Goal: Task Accomplishment & Management: Manage account settings

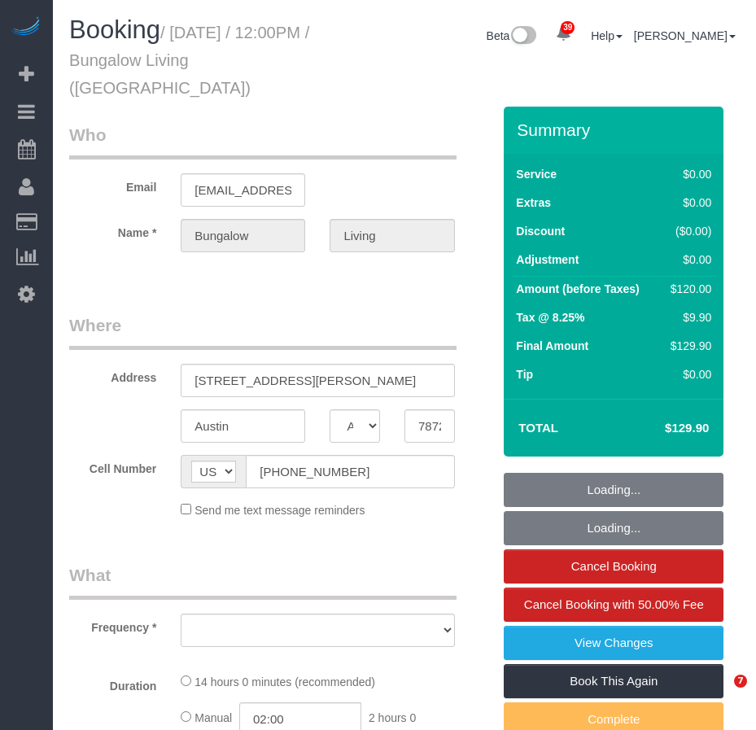
select select "[GEOGRAPHIC_DATA]"
select select "number:89"
select select "number:90"
select select "number:15"
select select "number:7"
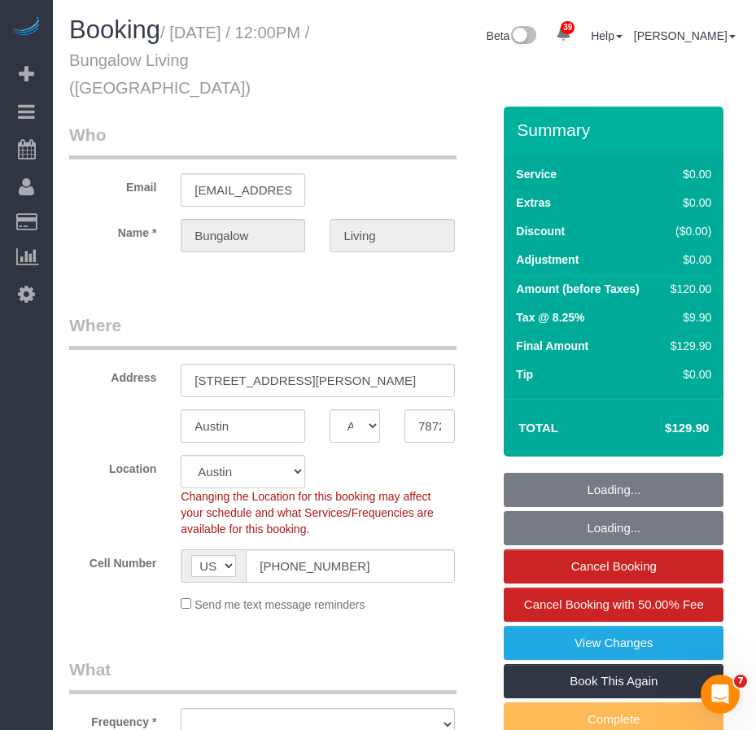
select select "object:983"
select select "spot1"
select select "object:1088"
select select "7"
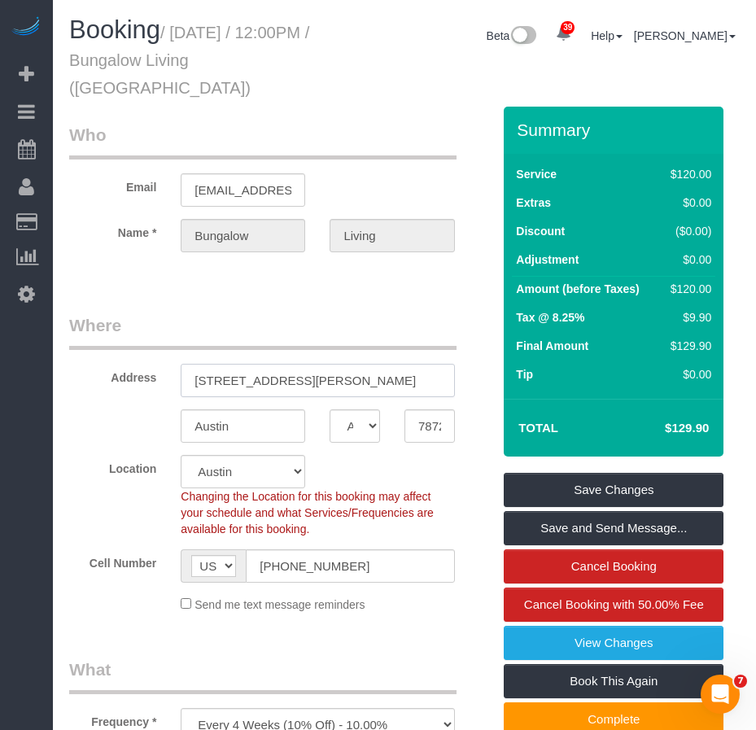
drag, startPoint x: 193, startPoint y: 355, endPoint x: 310, endPoint y: 353, distance: 117.2
click at [310, 364] on input "13206 Tamayo Drive" at bounding box center [317, 380] width 273 height 33
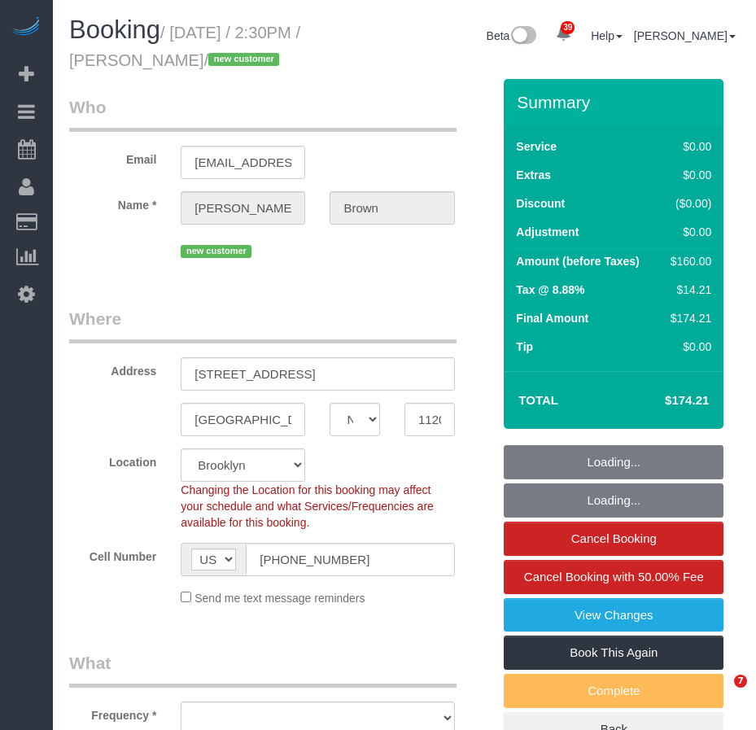
select select "NY"
select select "object:1123"
select select "1"
select select "number:89"
select select "number:90"
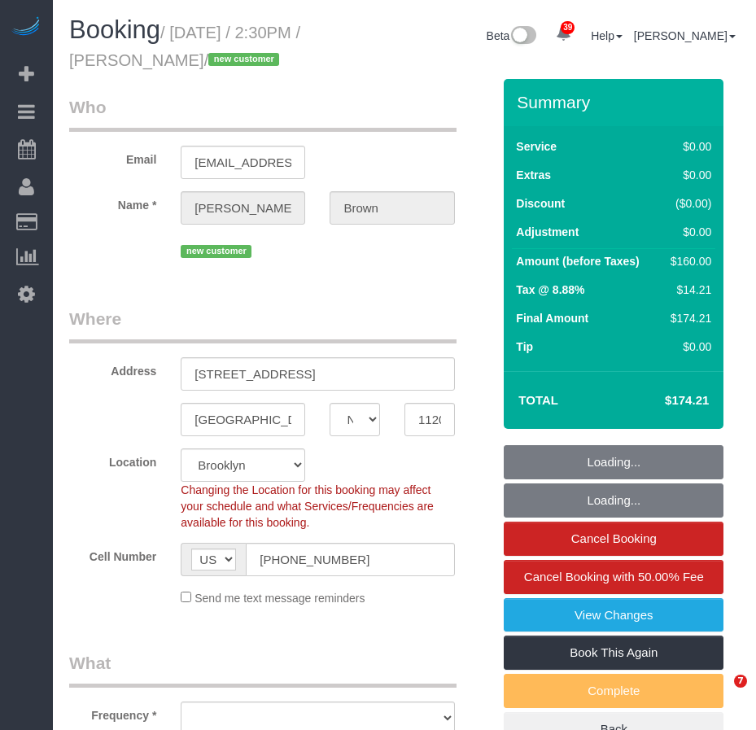
select select "number:15"
select select "number:7"
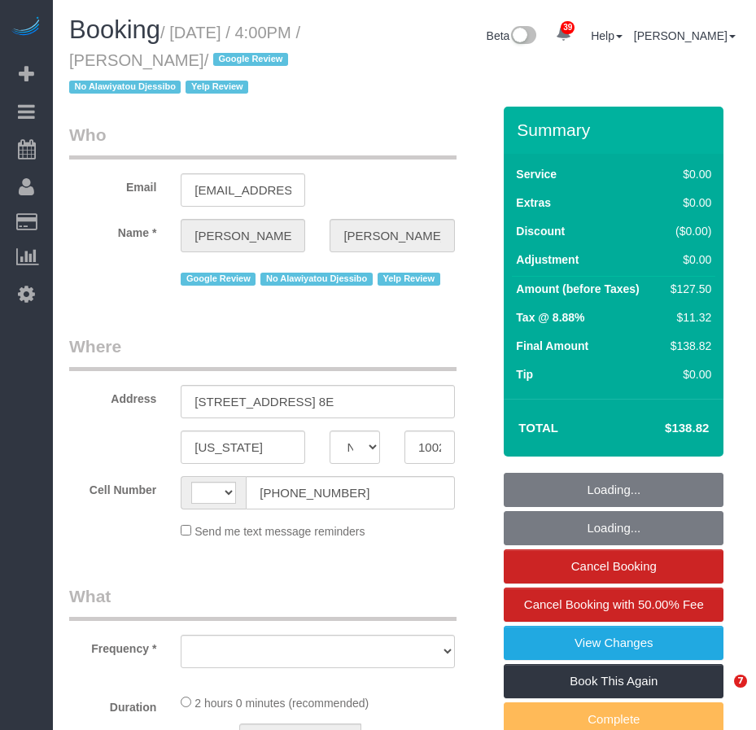
select select "NY"
select select "1"
select select "number:89"
select select "number:90"
select select "number:15"
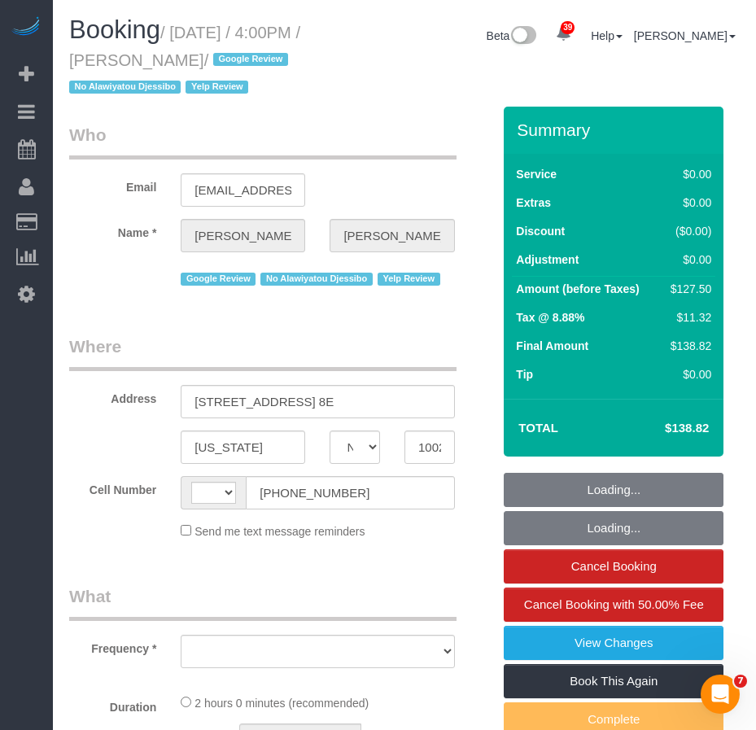
select select "number:5"
select select "number:21"
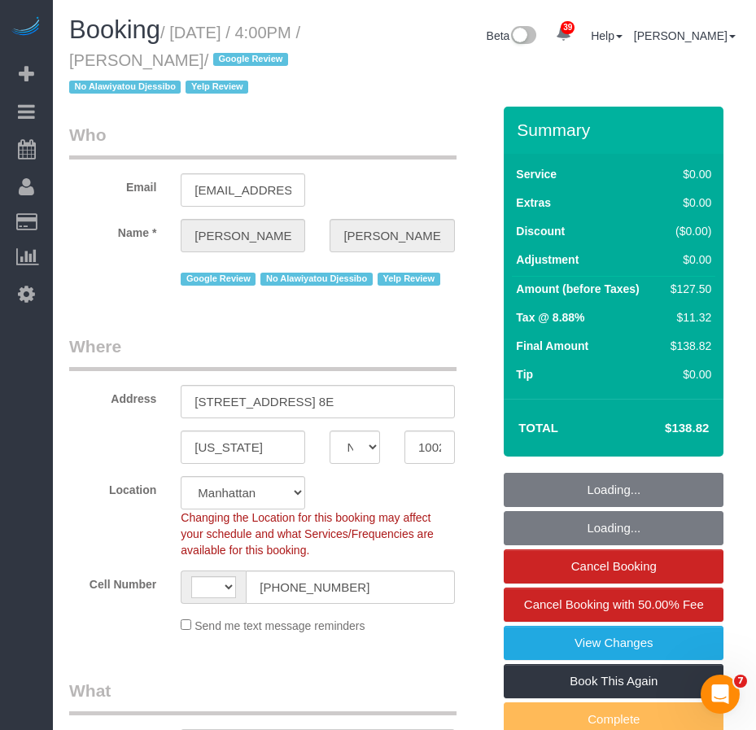
select select "string:US"
select select "object:1153"
select select "string:stripe-pm_1S2Jmi4VGloSiKo7dhJizWpP"
select select "spot1"
select select "1"
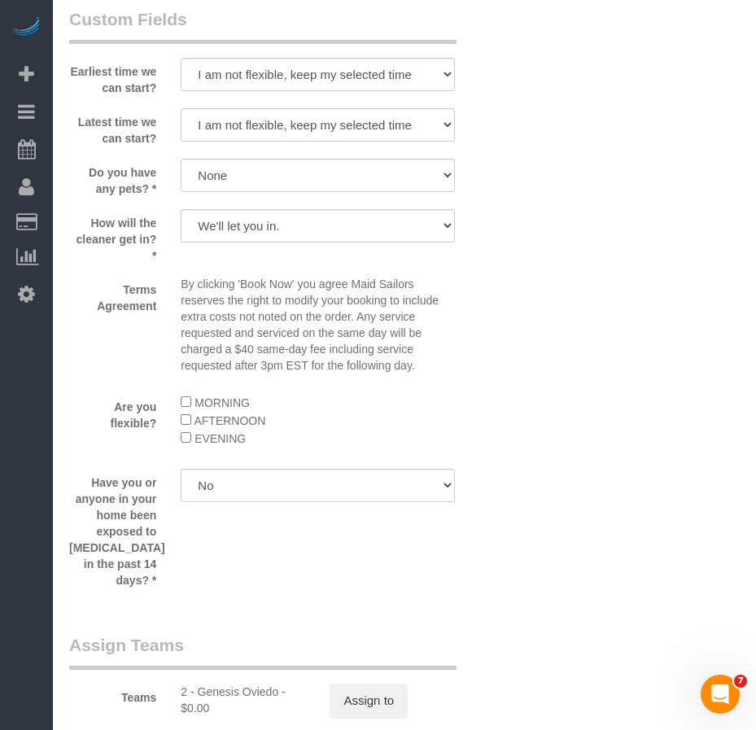
scroll to position [1896, 0]
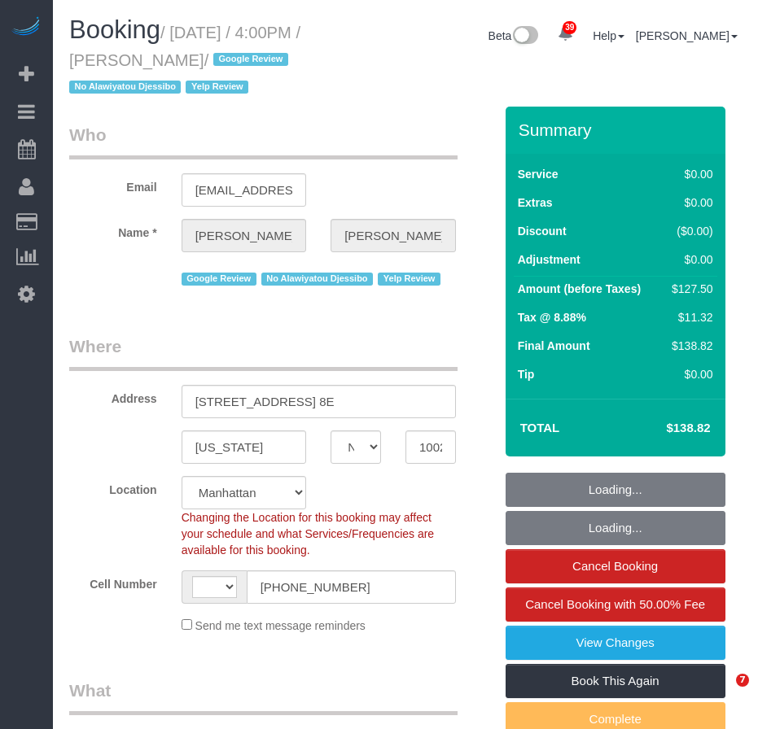
select select "NY"
select select "number:89"
select select "number:90"
select select "number:15"
select select "number:5"
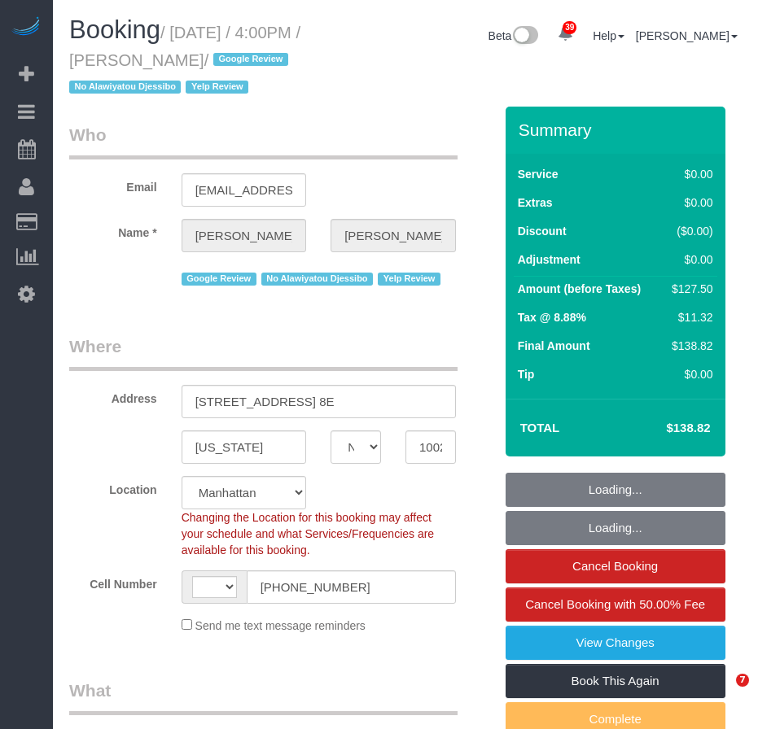
select select "number:21"
select select "object:778"
select select "string:US"
select select "string:stripe-pm_1S2Jmi4VGloSiKo7dhJizWpP"
select select "spot1"
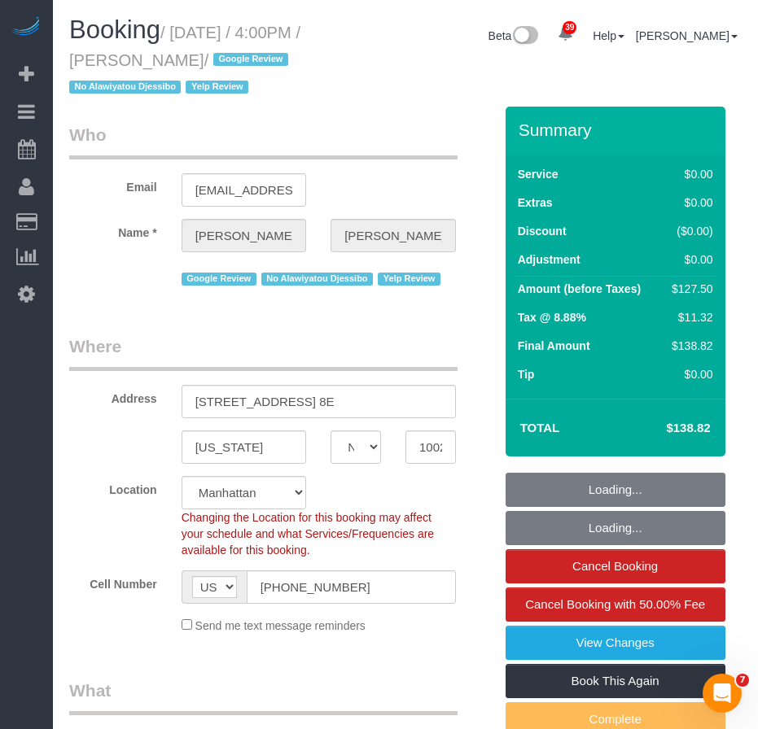
select select "1"
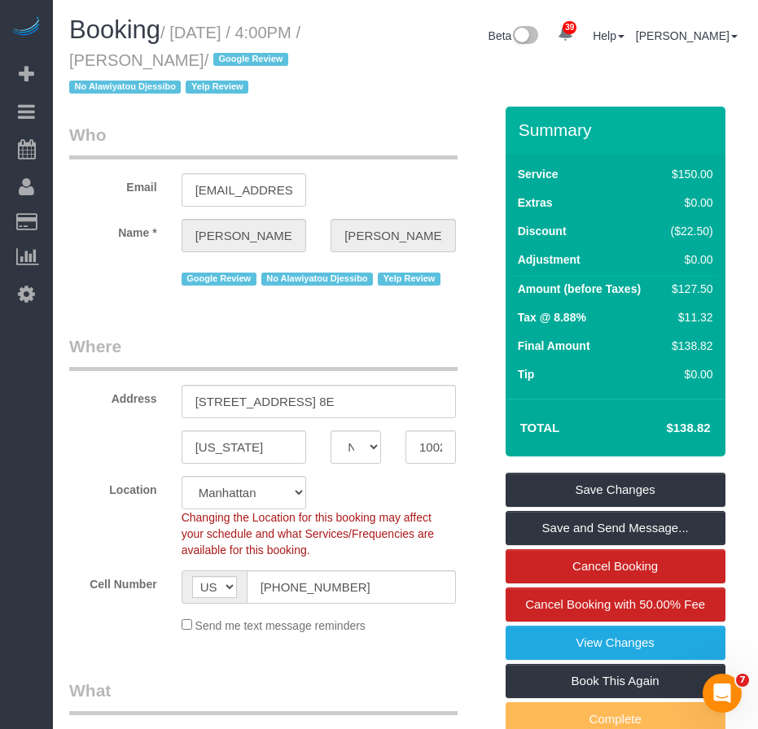
drag, startPoint x: 176, startPoint y: 30, endPoint x: 236, endPoint y: 50, distance: 63.6
click at [236, 50] on h1 "Booking / October 14, 2025 / 4:00PM / Mike Maguire / Google Review No Alawiyato…" at bounding box center [202, 57] width 266 height 83
copy small "October 14, 2025 / 4:00PM / Mike Maguire"
drag, startPoint x: 195, startPoint y: 402, endPoint x: 313, endPoint y: 399, distance: 118.9
click at [314, 399] on input "205 West 88th Street, Apt. 8E" at bounding box center [319, 401] width 274 height 33
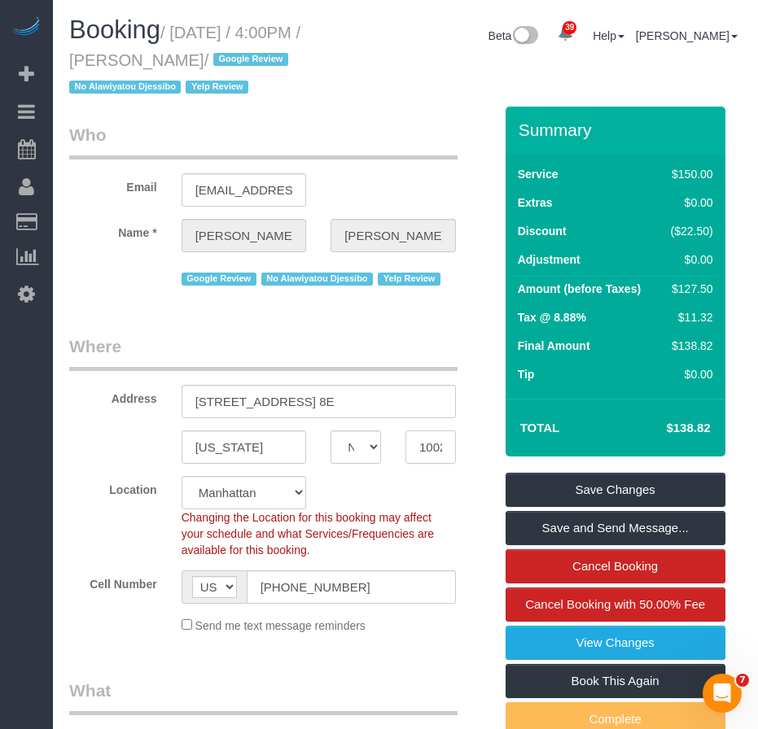
click at [426, 443] on input "10024" at bounding box center [430, 447] width 50 height 33
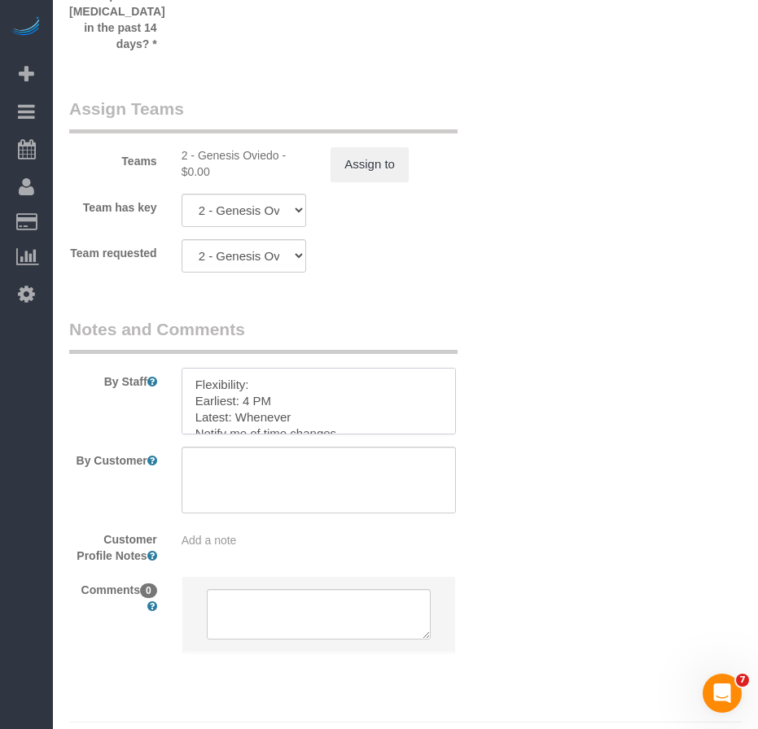
scroll to position [16, 0]
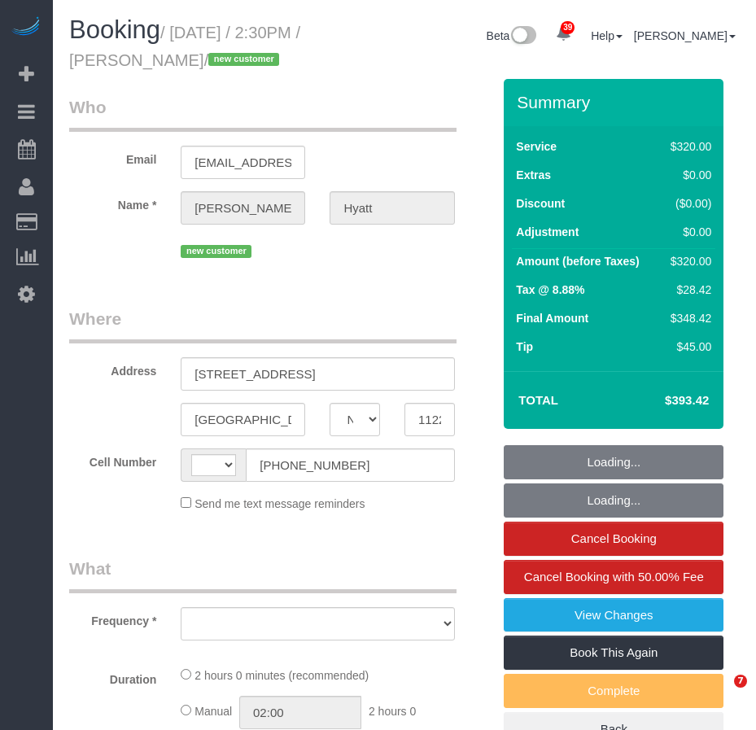
select select "NY"
select select "string:stripe-pm_1SHxq24VGloSiKo7L6grGwdl"
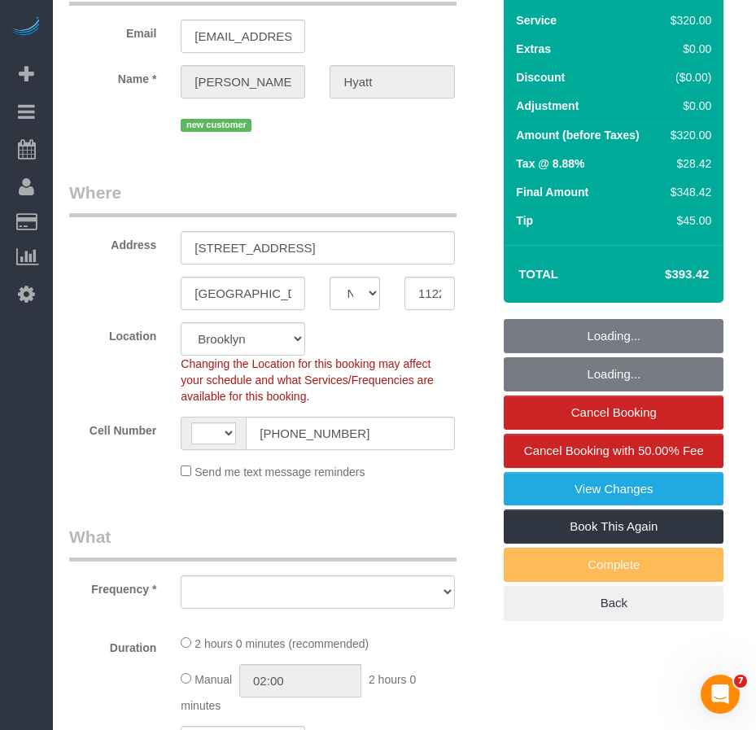
select select "string:[GEOGRAPHIC_DATA]"
select select "object:839"
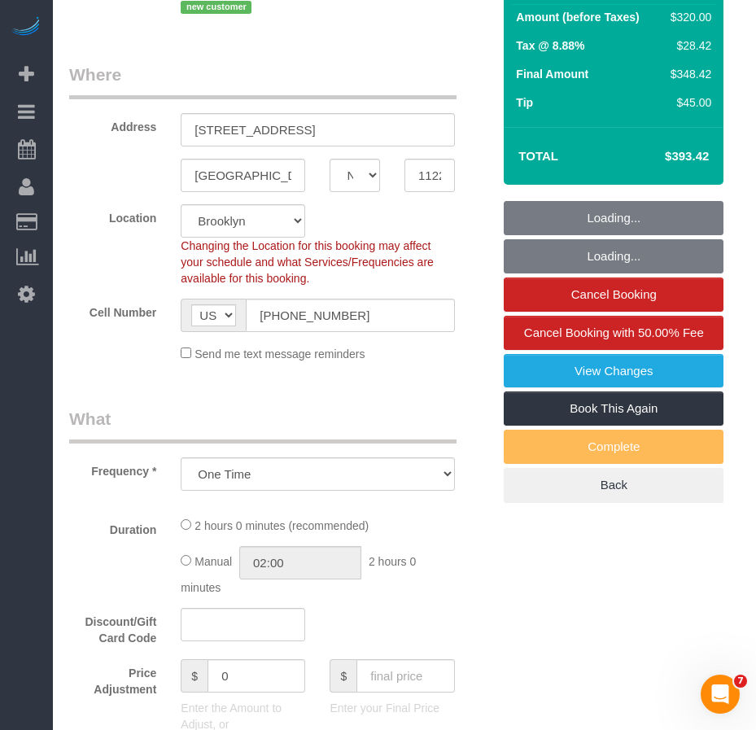
select select "number:57"
select select "number:72"
select select "number:15"
select select "number:5"
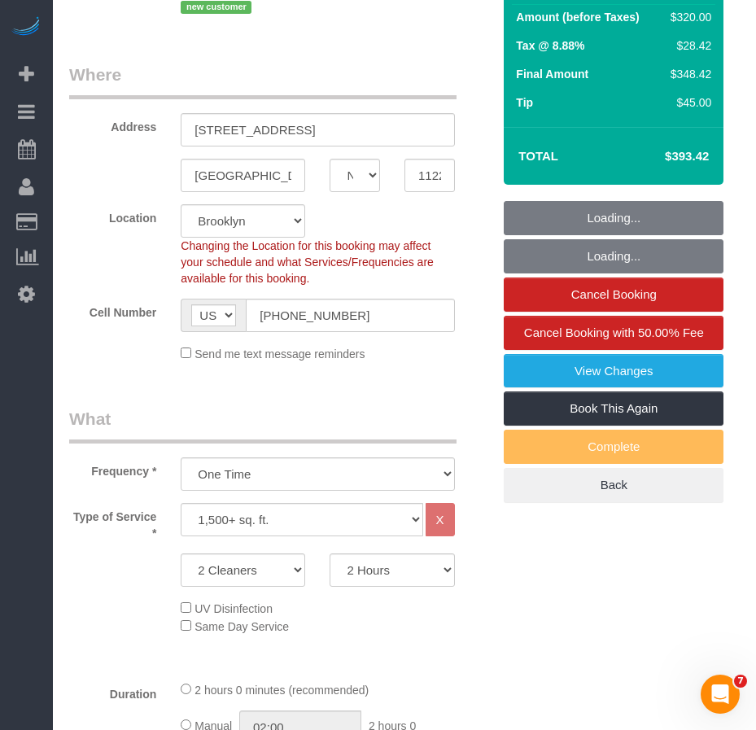
select select "object:1444"
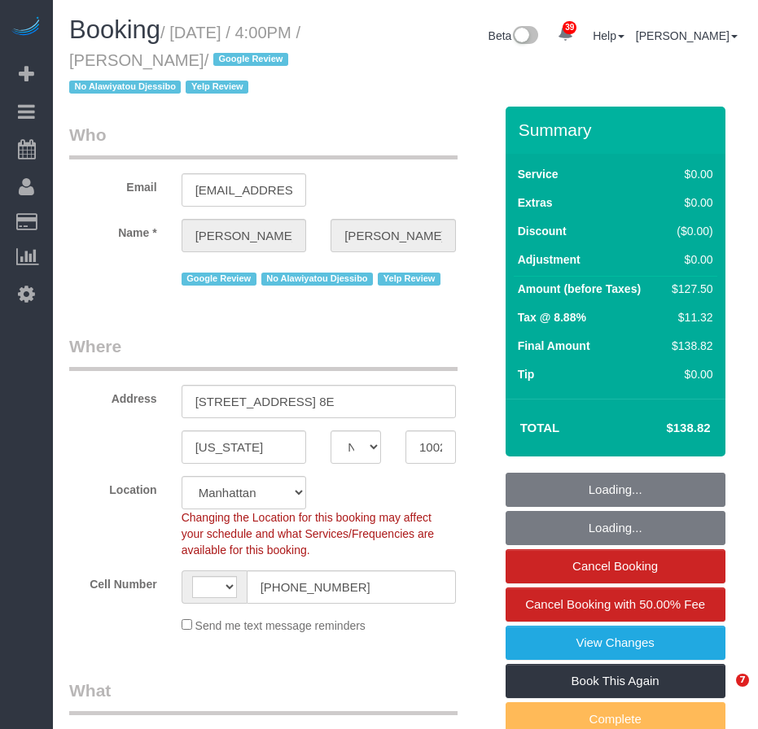
select select "NY"
select select "object:682"
select select "string:US"
select select "1"
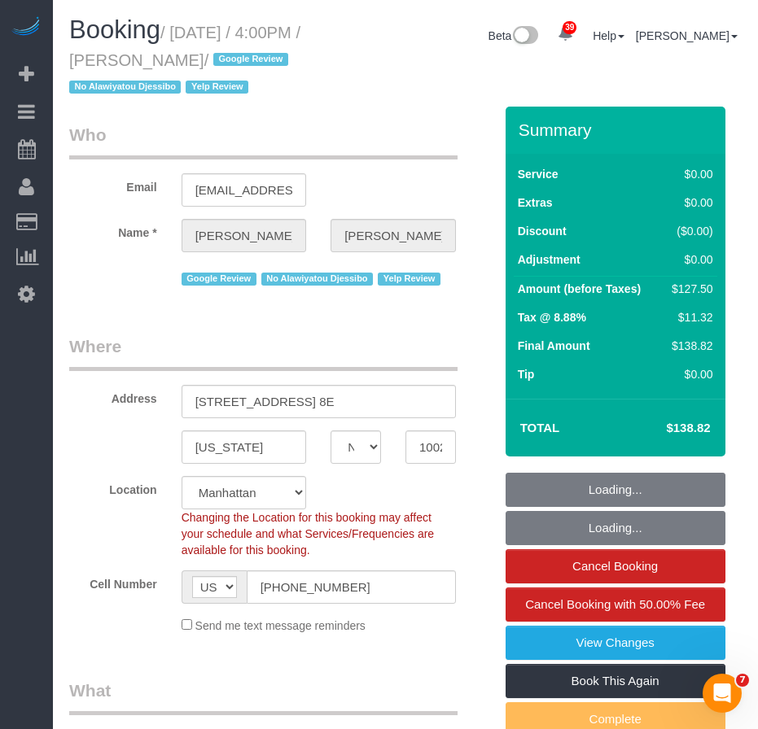
select select "spot1"
select select "number:89"
select select "number:90"
select select "number:15"
select select "number:5"
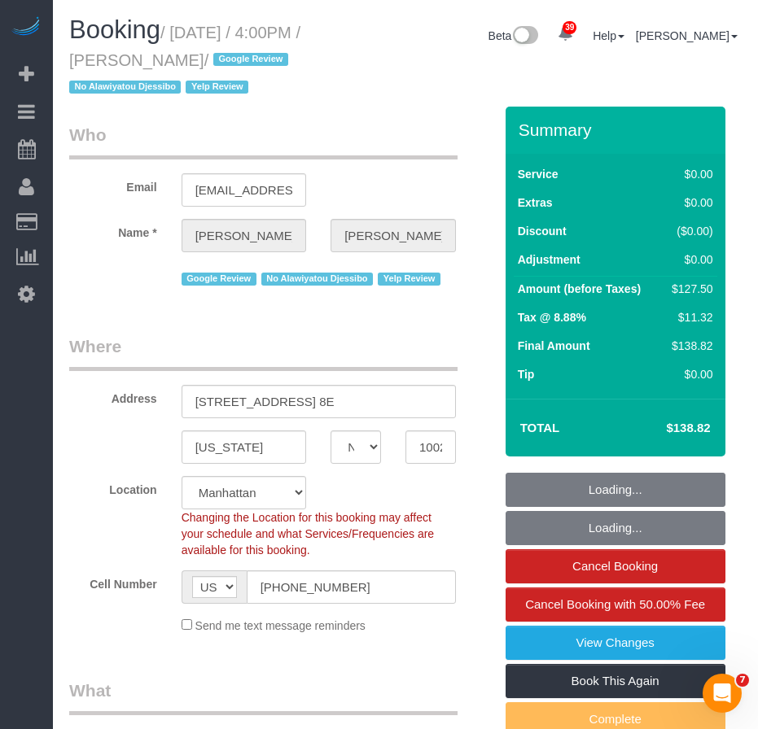
select select "number:21"
select select "string:stripe-pm_1S2Jmi4VGloSiKo7dhJizWpP"
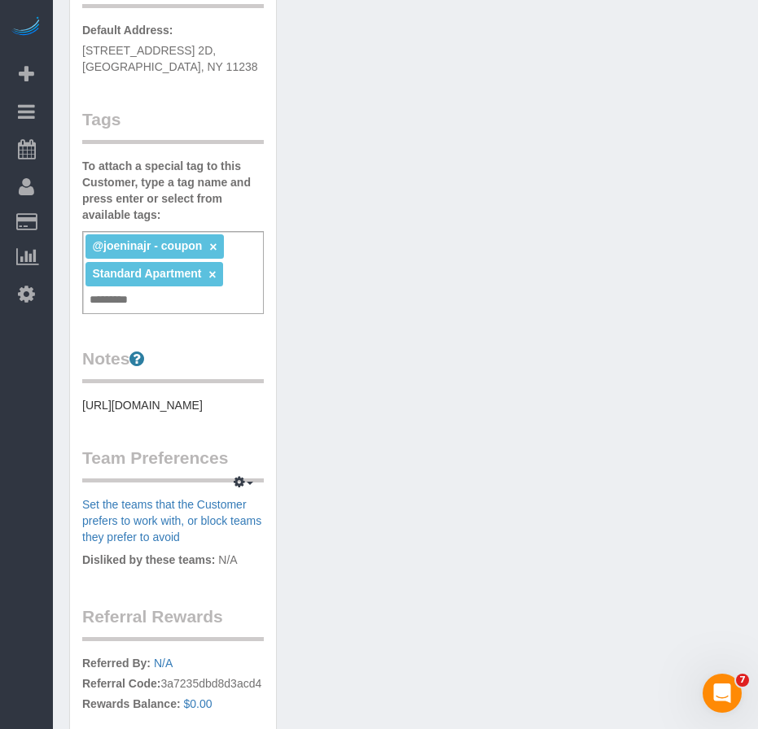
scroll to position [650, 0]
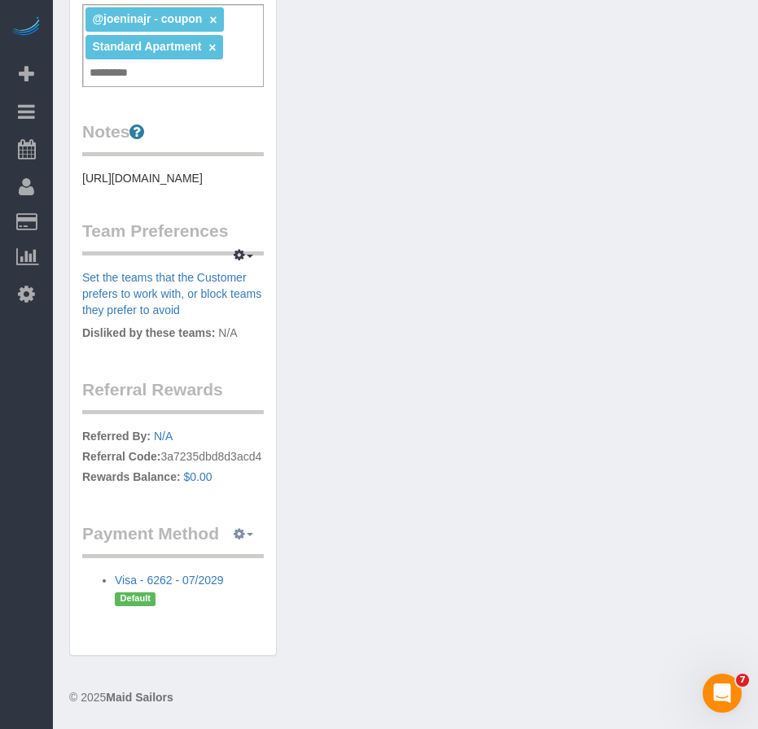
click at [252, 540] on button "button" at bounding box center [243, 534] width 41 height 25
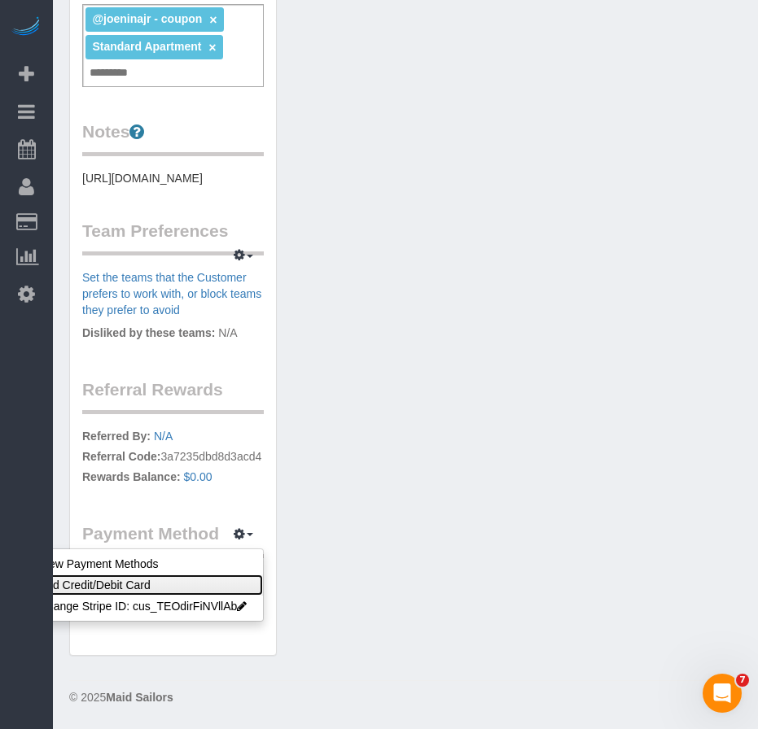
click at [85, 584] on link "Add Credit/Debit Card" at bounding box center [143, 585] width 241 height 21
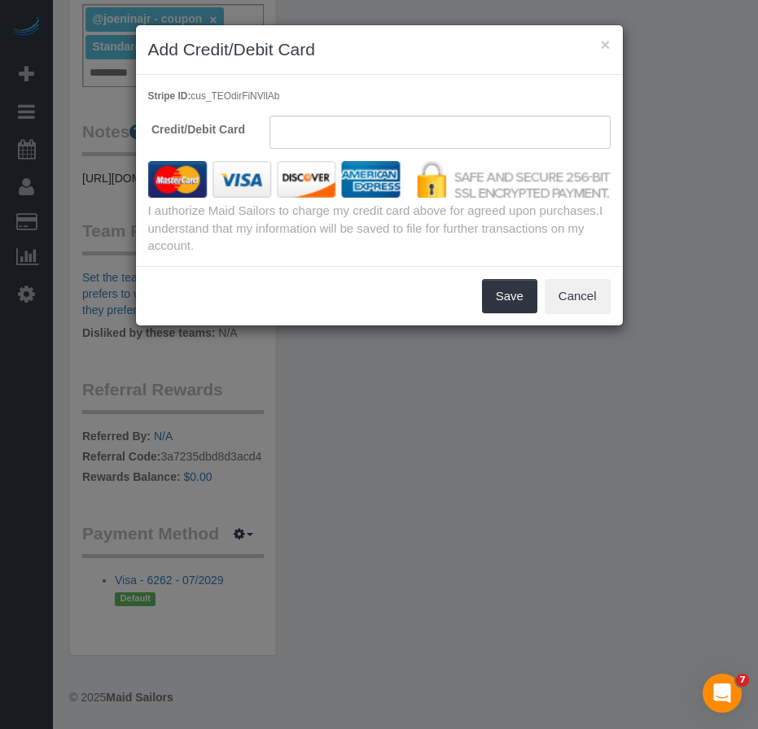
scroll to position [634, 0]
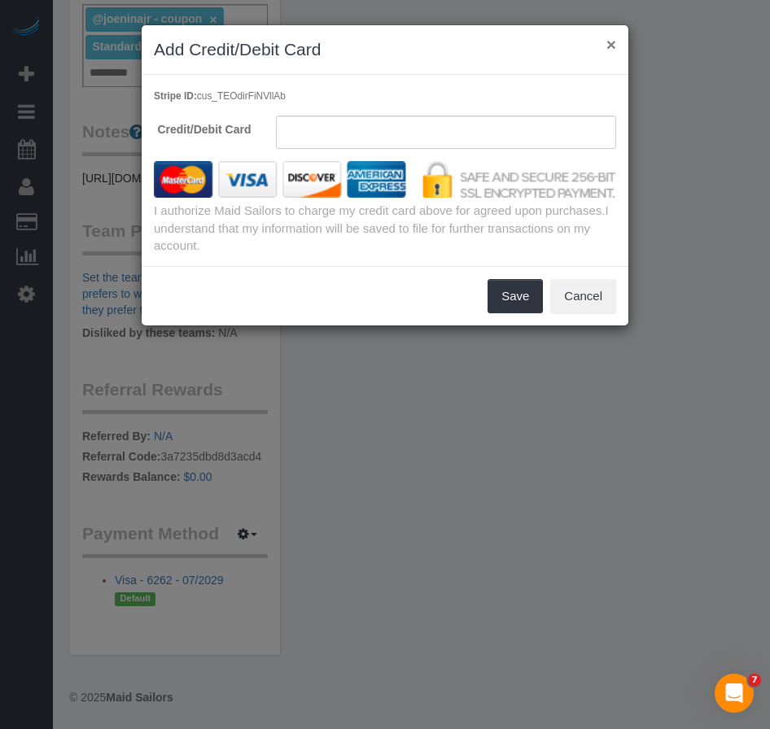
click at [610, 42] on button "×" at bounding box center [611, 44] width 10 height 17
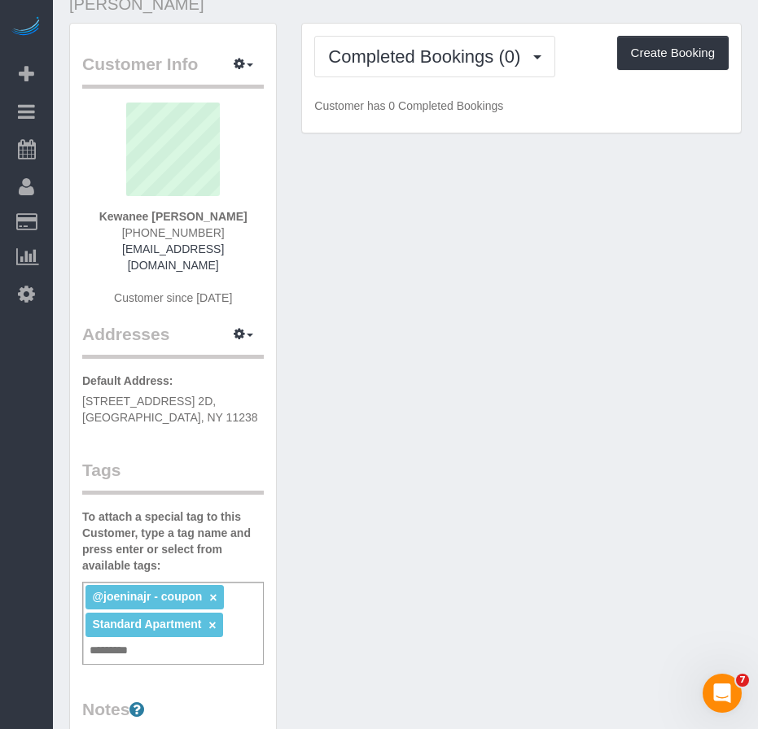
scroll to position [0, 0]
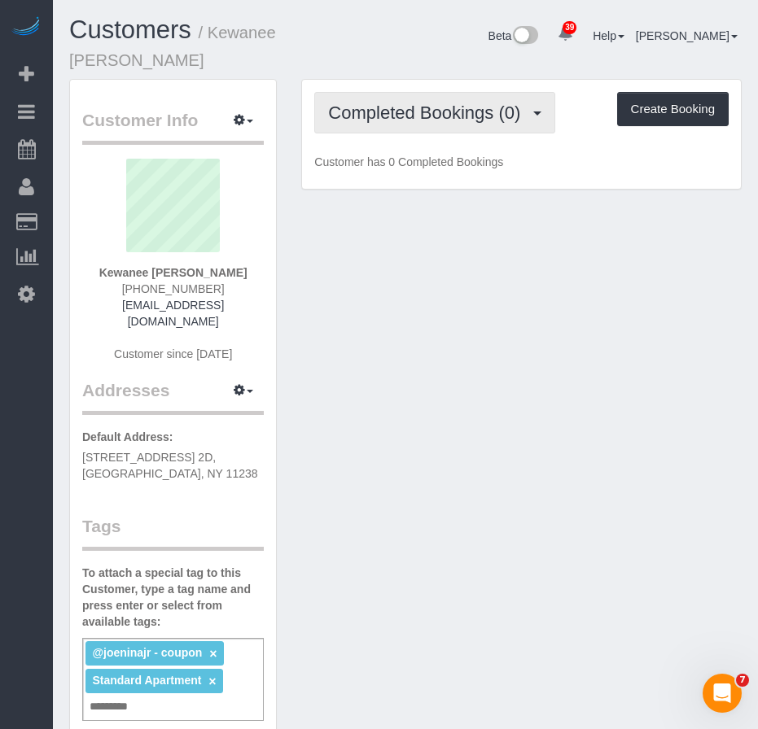
click at [418, 112] on span "Completed Bookings (0)" at bounding box center [428, 113] width 200 height 20
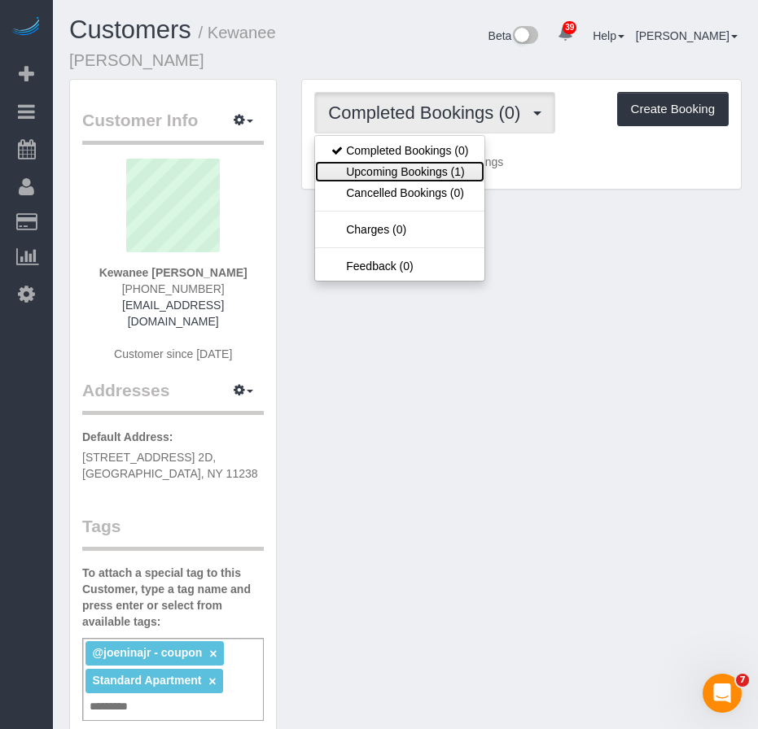
click at [390, 172] on link "Upcoming Bookings (1)" at bounding box center [399, 171] width 169 height 21
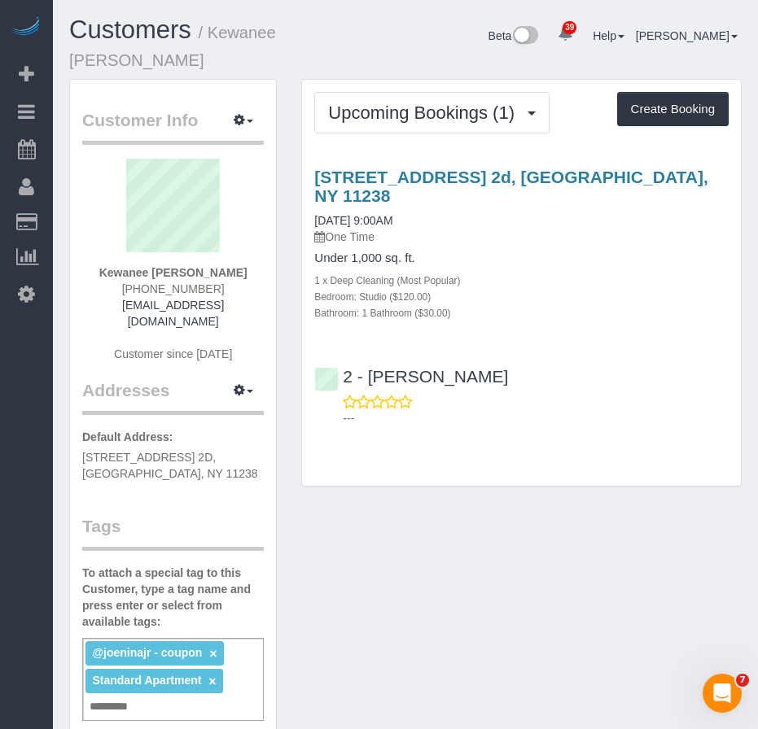
drag, startPoint x: 116, startPoint y: 270, endPoint x: 239, endPoint y: 269, distance: 122.9
click at [239, 269] on div "Kewanee [PERSON_NAME] [PHONE_NUMBER] [EMAIL_ADDRESS][DOMAIN_NAME] Customer sinc…" at bounding box center [173, 269] width 182 height 220
copy strong "Kewanee [PERSON_NAME]"
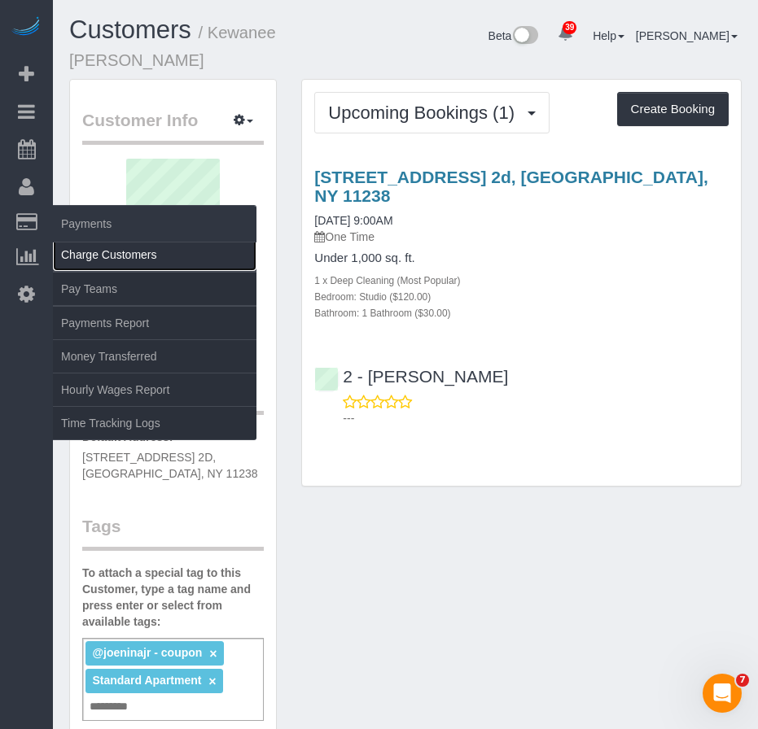
click at [97, 255] on link "Charge Customers" at bounding box center [154, 254] width 203 height 33
select select
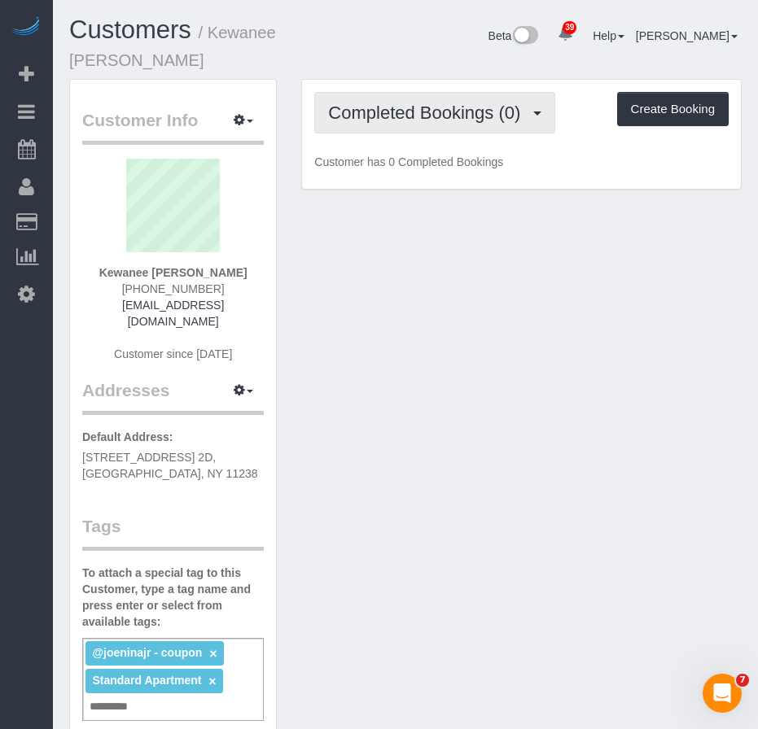
drag, startPoint x: 120, startPoint y: 257, endPoint x: 418, endPoint y: 120, distance: 327.4
click at [418, 120] on span "Completed Bookings (0)" at bounding box center [428, 113] width 200 height 20
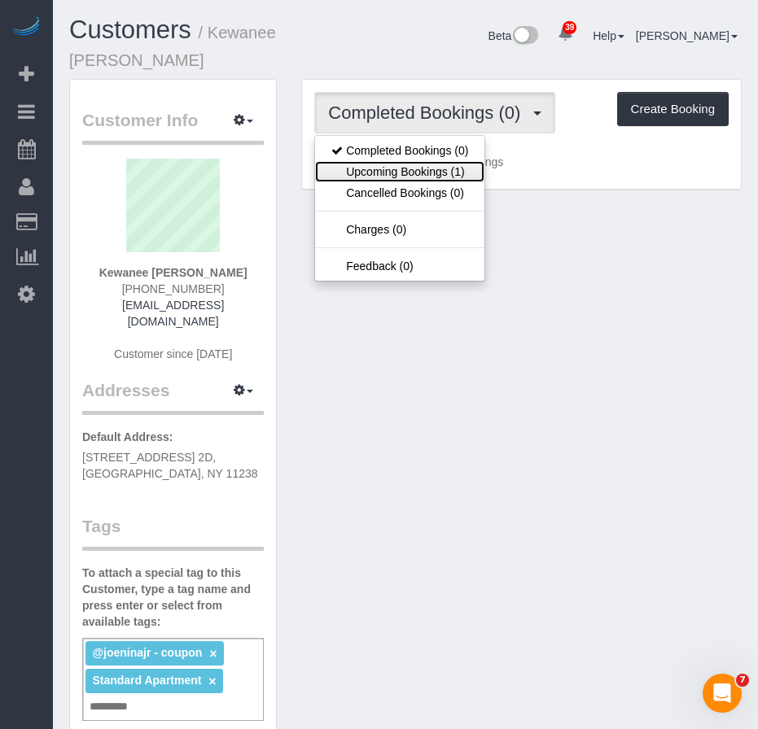
click at [383, 176] on link "Upcoming Bookings (1)" at bounding box center [399, 171] width 169 height 21
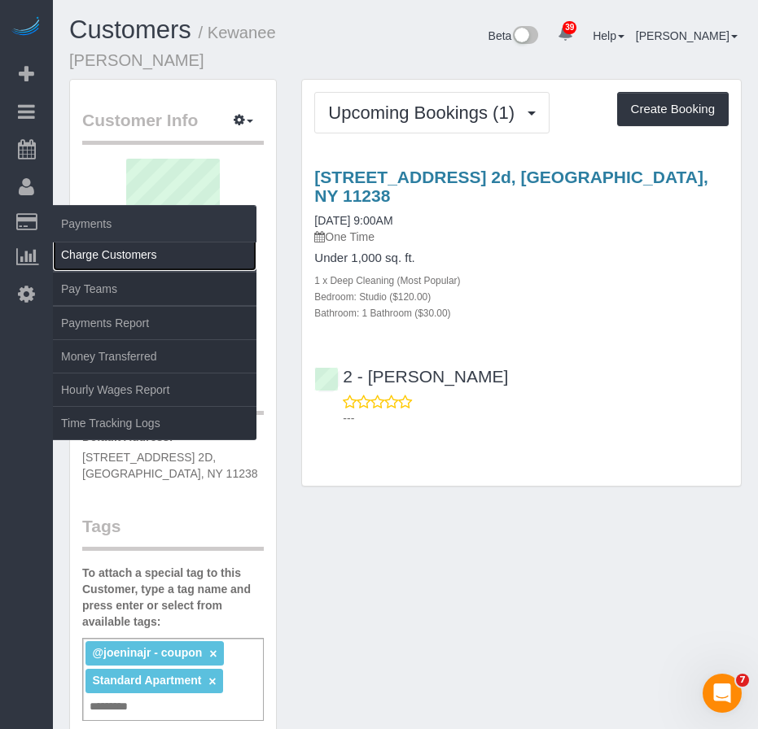
click at [99, 252] on link "Charge Customers" at bounding box center [154, 254] width 203 height 33
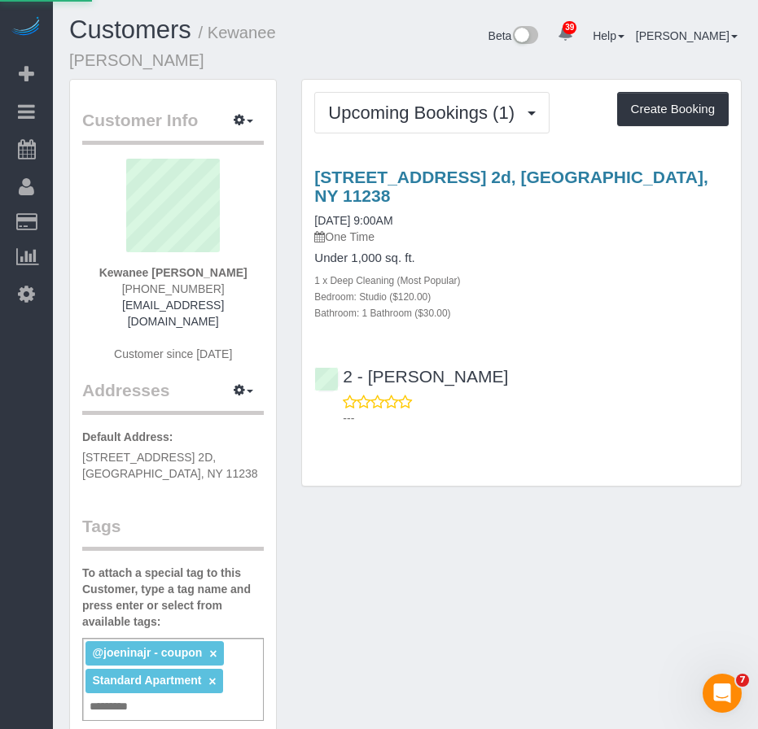
select select
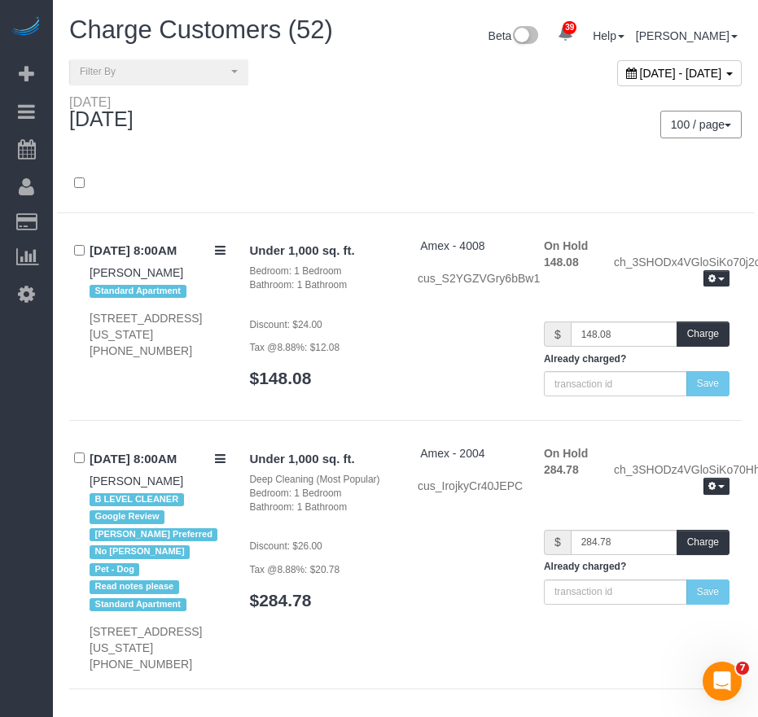
click at [640, 77] on span "[DATE] - [DATE]" at bounding box center [681, 73] width 82 height 13
type input "**********"
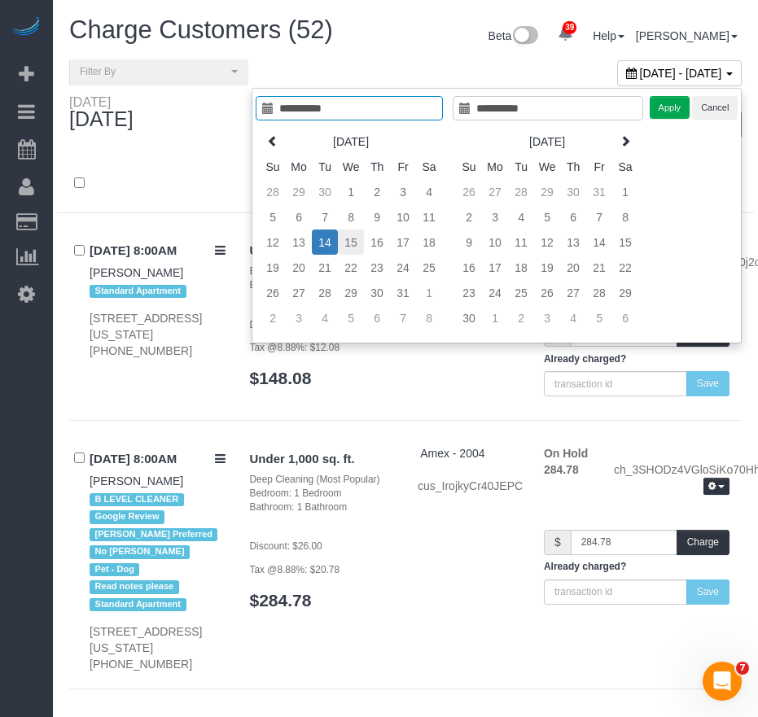
type input "**********"
click at [349, 240] on td "15" at bounding box center [351, 242] width 26 height 25
type input "**********"
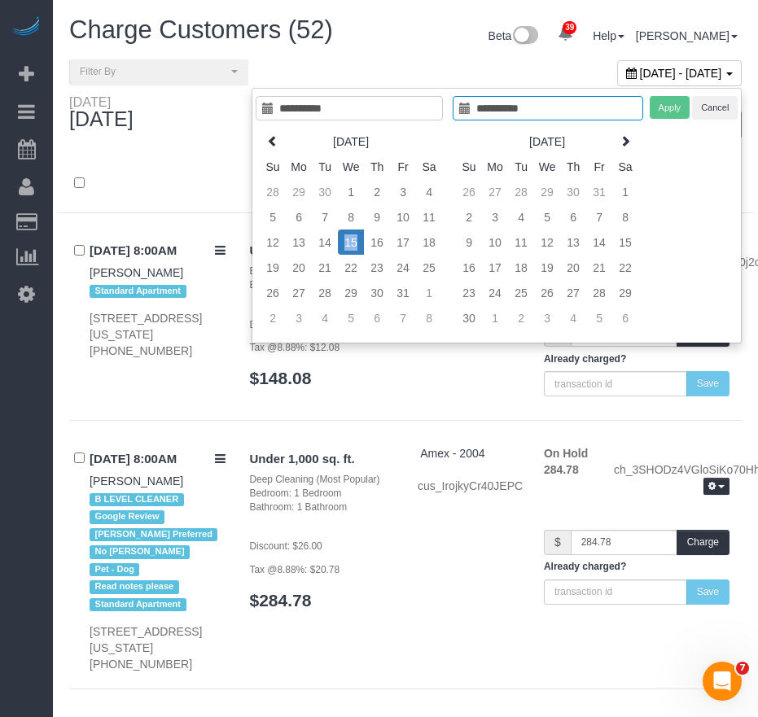
click at [349, 240] on td "15" at bounding box center [351, 242] width 26 height 25
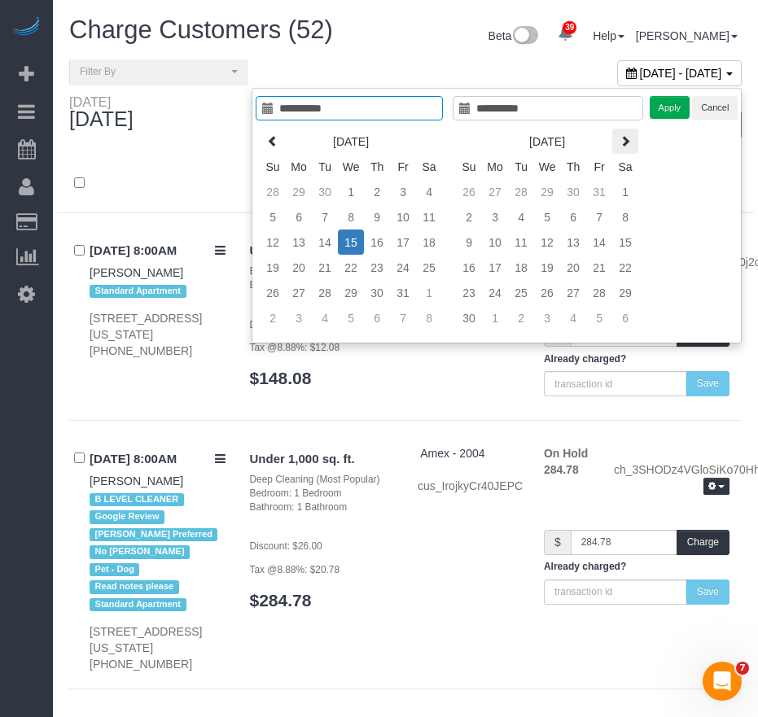
type input "**********"
click at [664, 110] on button "Apply" at bounding box center [670, 108] width 41 height 24
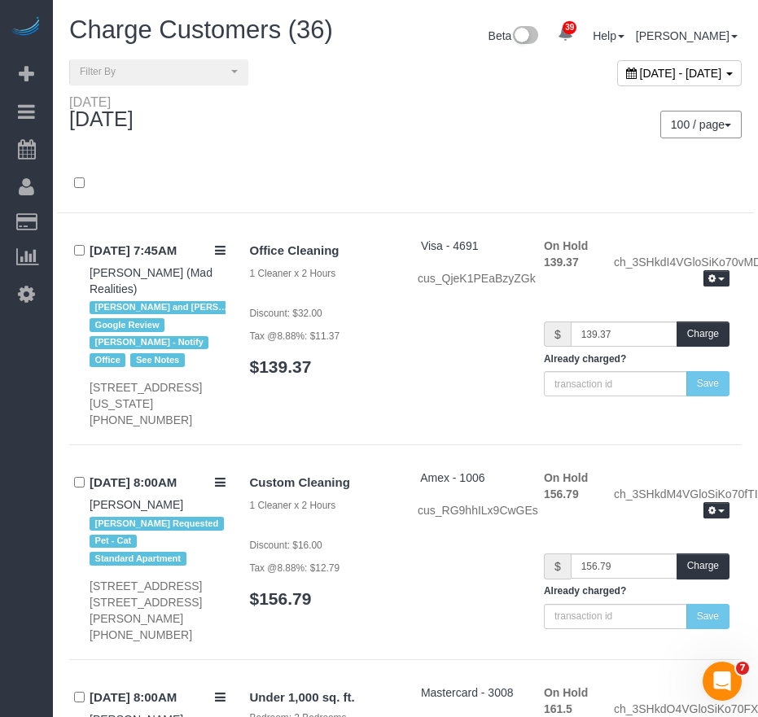
click at [394, 179] on div at bounding box center [405, 192] width 697 height 42
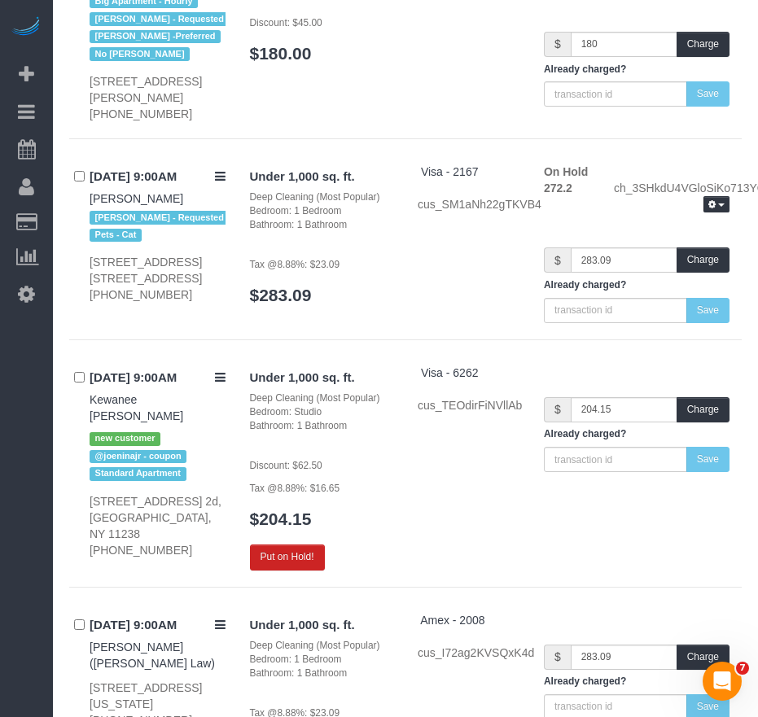
click at [395, 518] on div "Under 1,000 sq. ft. Deep Cleaning (Most Popular) Bedroom: Studio Bathroom: 1 Ba…" at bounding box center [322, 468] width 168 height 206
click at [287, 545] on button "Put on Hold!" at bounding box center [287, 557] width 75 height 25
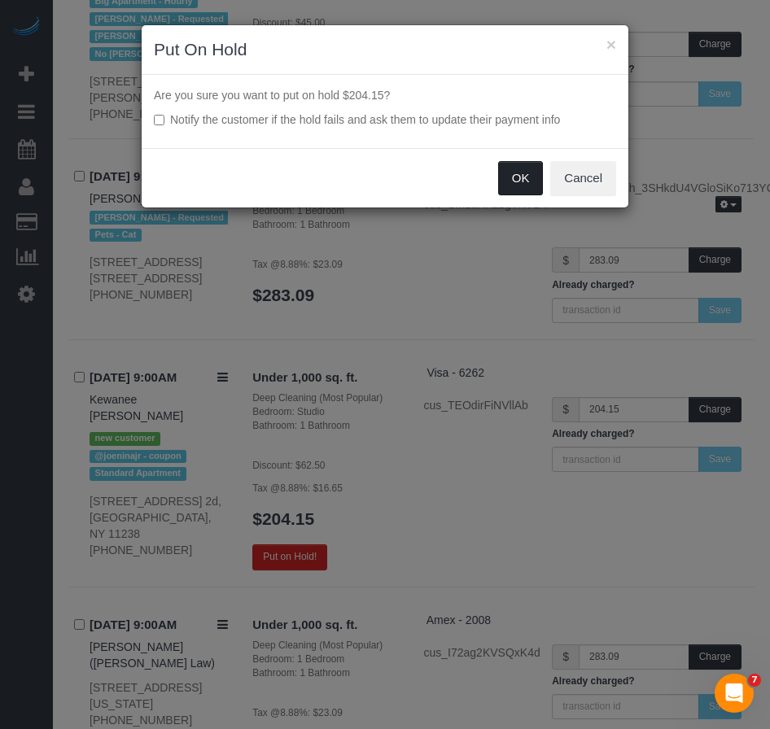
drag, startPoint x: 513, startPoint y: 177, endPoint x: 504, endPoint y: 188, distance: 13.9
click at [511, 177] on button "OK" at bounding box center [521, 178] width 46 height 34
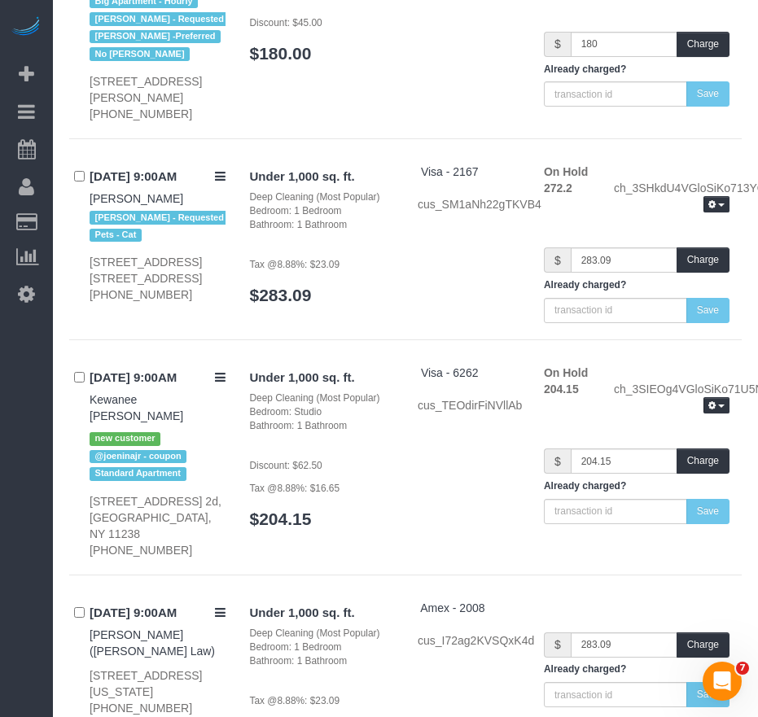
click at [396, 489] on div "Under 1,000 sq. ft. Deep Cleaning (Most Popular) Bedroom: Studio Bathroom: 1 Ba…" at bounding box center [322, 455] width 168 height 181
